Goal: Find specific page/section: Find specific page/section

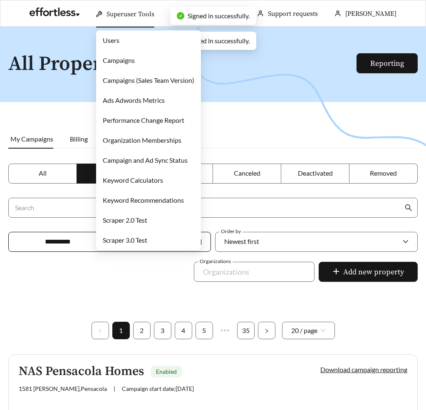
click at [118, 57] on link "Campaigns" at bounding box center [119, 60] width 32 height 8
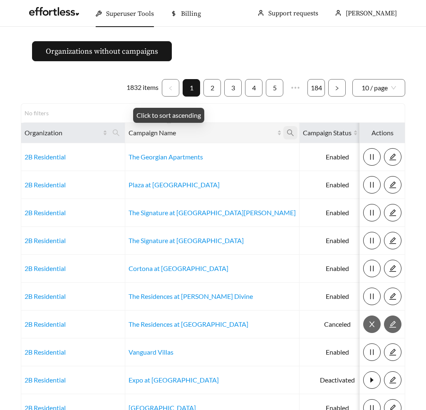
click at [287, 131] on icon "search" at bounding box center [290, 132] width 7 height 7
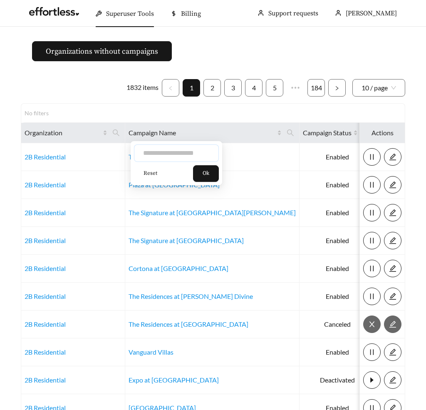
click at [187, 151] on input "text" at bounding box center [176, 152] width 85 height 17
type input "**********"
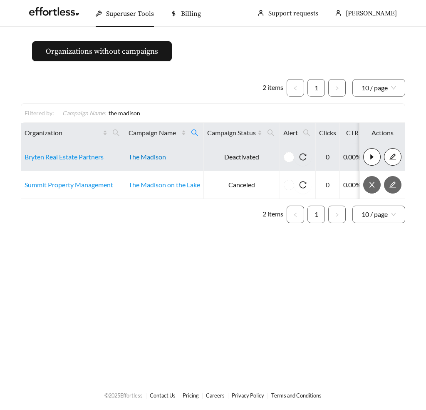
click at [155, 155] on link "The Madison" at bounding box center [147, 157] width 37 height 8
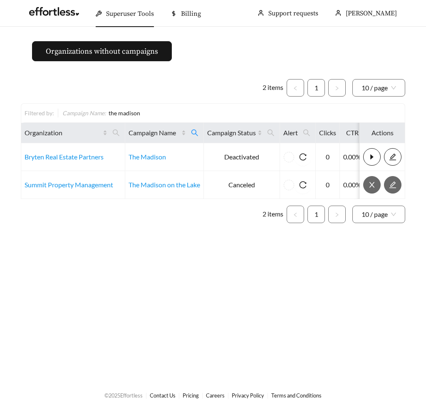
click at [182, 245] on main "Organizations without campaigns 2 items 1 10 / page Filtered by: Campaign Name …" at bounding box center [213, 203] width 426 height 353
click at [182, 228] on div "2 items 1 10 / page Filtered by: Campaign Name : the madison Organization Campa…" at bounding box center [213, 150] width 384 height 157
click at [170, 84] on ul "2 items 1 10 / page" at bounding box center [213, 87] width 384 height 17
click at [224, 62] on main "Organizations without campaigns 2 items 1 10 / page Filtered by: Campaign Name …" at bounding box center [213, 203] width 426 height 353
click at [220, 52] on main "Organizations without campaigns 2 items 1 10 / page Filtered by: Campaign Name …" at bounding box center [213, 203] width 426 height 353
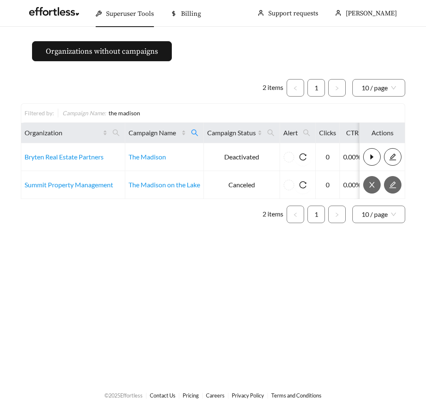
click at [217, 51] on main "Organizations without campaigns 2 items 1 10 / page Filtered by: Campaign Name …" at bounding box center [213, 203] width 426 height 353
click at [214, 51] on main "Organizations without campaigns 2 items 1 10 / page Filtered by: Campaign Name …" at bounding box center [213, 203] width 426 height 353
click at [203, 45] on main "Organizations without campaigns 2 items 1 10 / page Filtered by: Campaign Name …" at bounding box center [213, 203] width 426 height 353
click at [202, 67] on main "Organizations without campaigns 2 items 1 10 / page Filtered by: Campaign Name …" at bounding box center [213, 203] width 426 height 353
click at [186, 245] on main "Organizations without campaigns 2 items 1 10 / page Filtered by: Campaign Name …" at bounding box center [213, 203] width 426 height 353
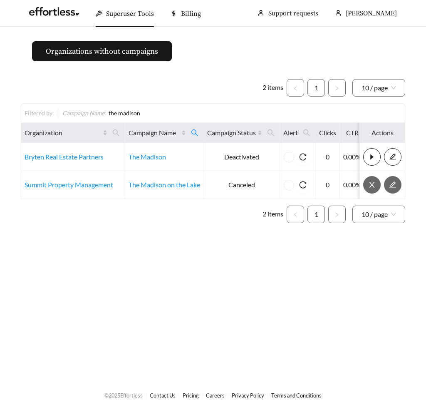
click at [228, 276] on main "Organizations without campaigns 2 items 1 10 / page Filtered by: Campaign Name …" at bounding box center [213, 203] width 426 height 353
click at [193, 232] on main "Organizations without campaigns 2 items 1 10 / page Filtered by: Campaign Name …" at bounding box center [213, 203] width 426 height 353
click at [201, 226] on div "2 items 1 10 / page Filtered by: Campaign Name : the madison Organization Campa…" at bounding box center [213, 150] width 384 height 157
click at [193, 210] on ul "2 items 1 10 / page" at bounding box center [213, 213] width 384 height 17
click at [225, 76] on div "2 items 1 10 / page Filtered by: Campaign Name : the madison Organization Campa…" at bounding box center [213, 150] width 384 height 157
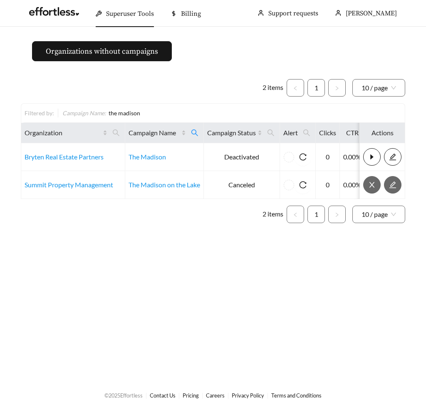
click at [225, 66] on main "Organizations without campaigns 2 items 1 10 / page Filtered by: Campaign Name …" at bounding box center [213, 203] width 426 height 353
click at [208, 99] on div "2 items 1 10 / page Filtered by: Campaign Name : the madison Organization Campa…" at bounding box center [213, 151] width 384 height 144
click at [202, 87] on ul "2 items 1 10 / page" at bounding box center [213, 87] width 384 height 17
click at [198, 74] on div "2 items 1 10 / page Filtered by: Campaign Name : the madison Organization Campa…" at bounding box center [213, 150] width 384 height 157
click at [193, 210] on ul "2 items 1 10 / page" at bounding box center [213, 213] width 384 height 17
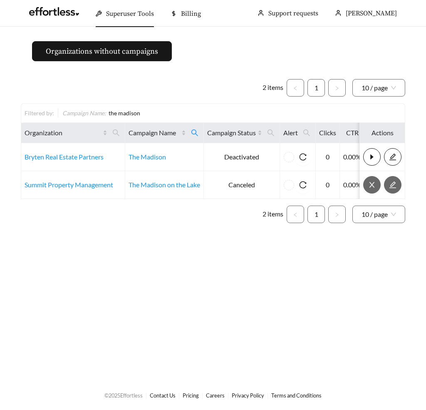
click at [193, 228] on div "2 items 1 10 / page Filtered by: Campaign Name : the madison Organization Campa…" at bounding box center [213, 150] width 384 height 157
click at [175, 81] on ul "2 items 1 10 / page" at bounding box center [213, 87] width 384 height 17
click at [229, 50] on main "Organizations without campaigns 2 items 1 10 / page Filtered by: Campaign Name …" at bounding box center [213, 203] width 426 height 353
click at [170, 215] on ul "2 items 1 10 / page" at bounding box center [213, 213] width 384 height 17
click at [196, 224] on div "2 items 1 10 / page Filtered by: Campaign Name : the madison Organization Campa…" at bounding box center [213, 150] width 384 height 157
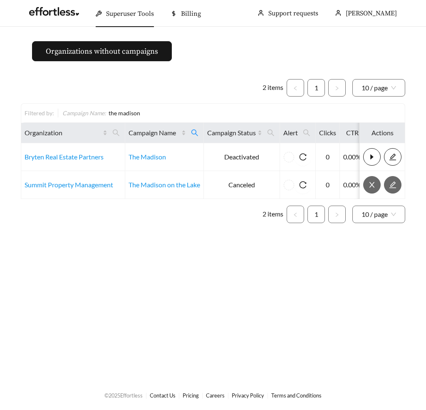
click at [176, 268] on main "Organizations without campaigns 2 items 1 10 / page Filtered by: Campaign Name …" at bounding box center [213, 203] width 426 height 353
click at [367, 256] on main "Organizations without campaigns 2 items 1 10 / page Filtered by: Campaign Name …" at bounding box center [213, 203] width 426 height 353
